Goal: Check status: Check status

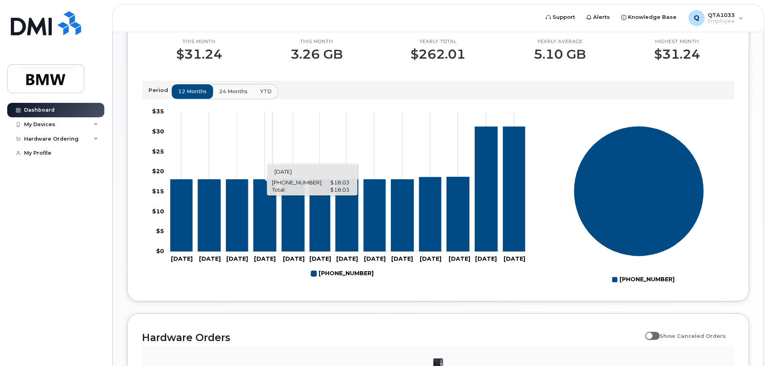
scroll to position [365, 0]
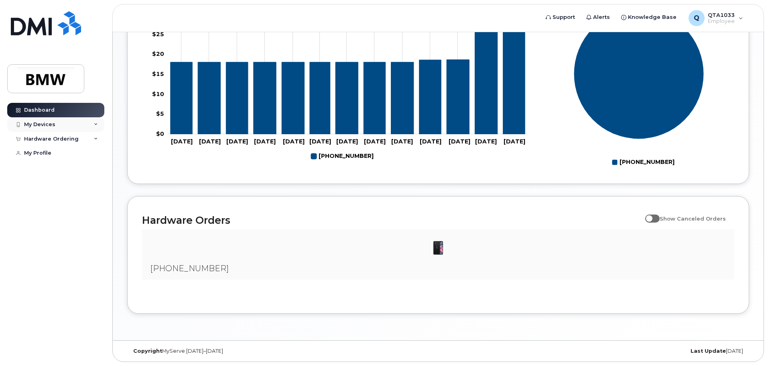
click at [93, 123] on div "My Devices" at bounding box center [55, 124] width 97 height 14
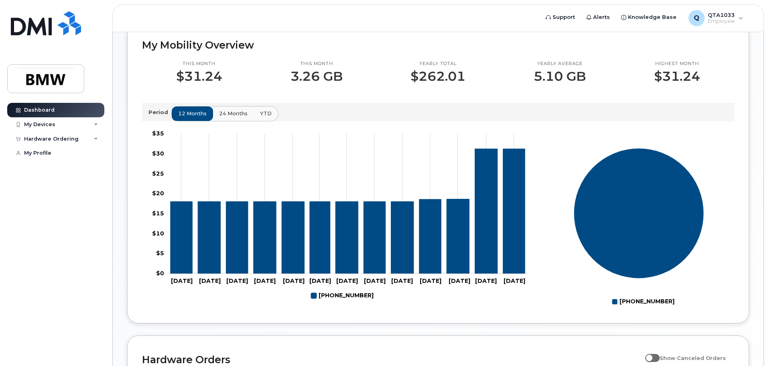
scroll to position [0, 0]
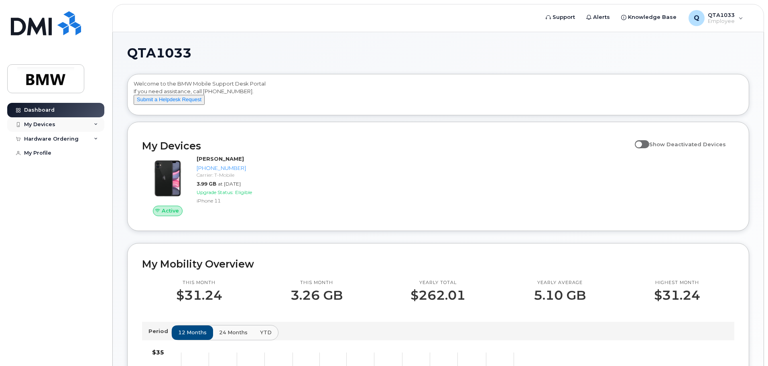
click at [82, 122] on div "My Devices" at bounding box center [55, 124] width 97 height 14
click at [83, 139] on div "Hardware Ordering" at bounding box center [55, 139] width 97 height 14
click at [638, 12] on link "Knowledge Base" at bounding box center [649, 17] width 67 height 16
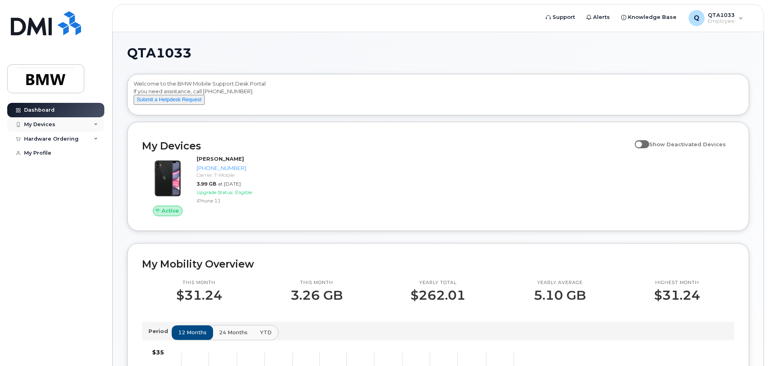
click at [90, 123] on div "My Devices" at bounding box center [55, 124] width 97 height 14
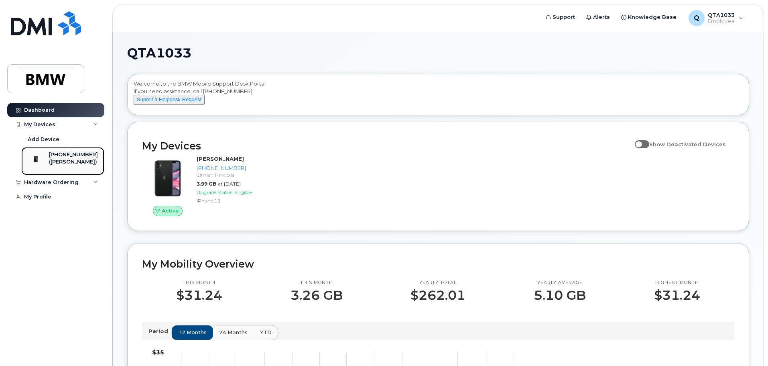
click at [69, 156] on div "[PHONE_NUMBER]" at bounding box center [73, 154] width 49 height 7
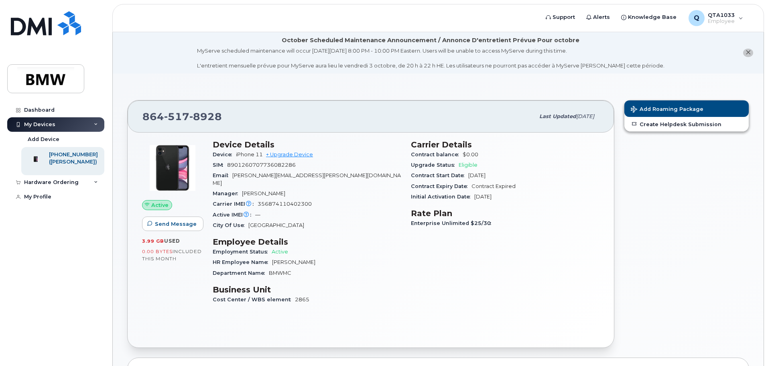
click at [748, 53] on icon "close notification" at bounding box center [748, 52] width 5 height 5
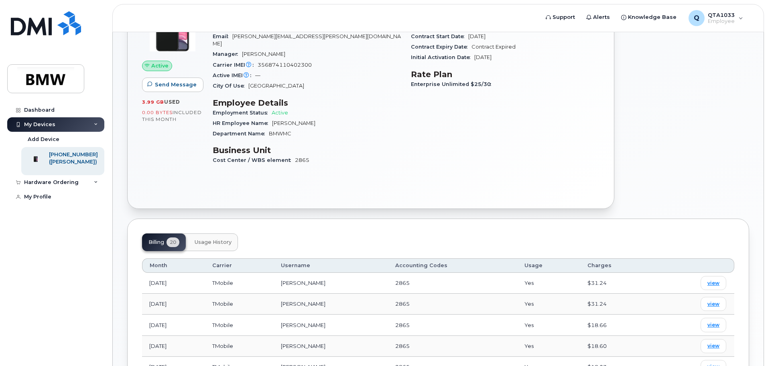
scroll to position [37, 0]
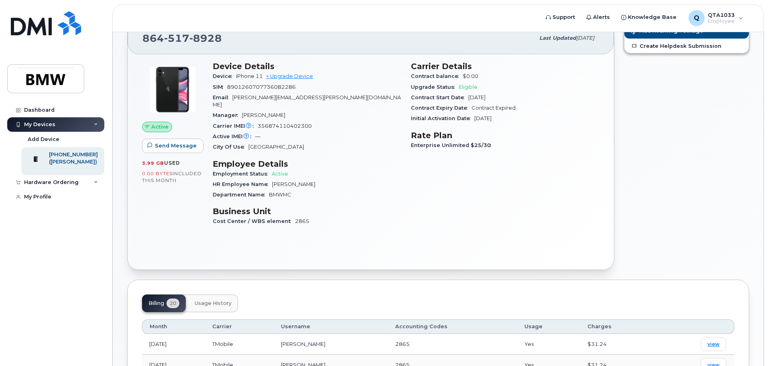
click at [249, 69] on h3 "Device Details" at bounding box center [307, 66] width 189 height 10
click at [178, 100] on img at bounding box center [173, 89] width 48 height 48
click at [155, 128] on span "Active" at bounding box center [159, 127] width 17 height 8
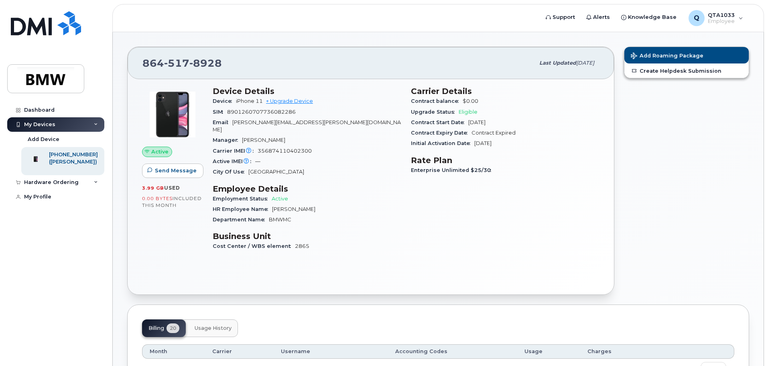
scroll to position [0, 0]
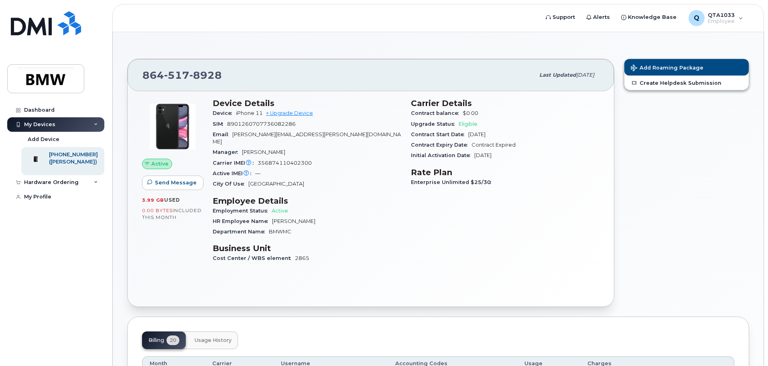
click at [475, 126] on span "Eligible" at bounding box center [468, 124] width 19 height 6
